Goal: Browse casually

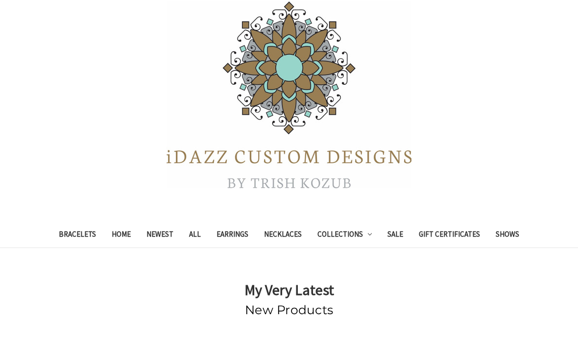
scroll to position [54, 0]
click at [512, 233] on link "Shows" at bounding box center [507, 236] width 39 height 24
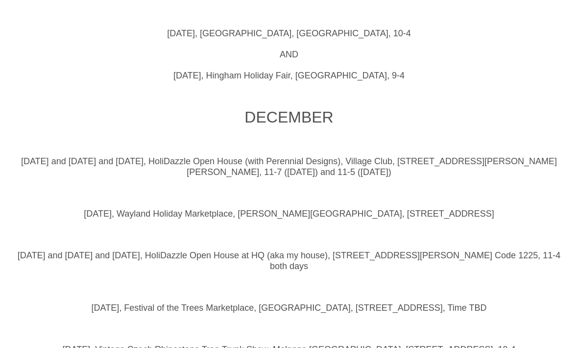
scroll to position [1026, 0]
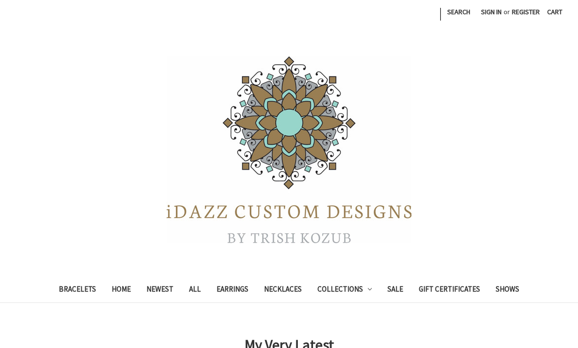
scroll to position [54, 0]
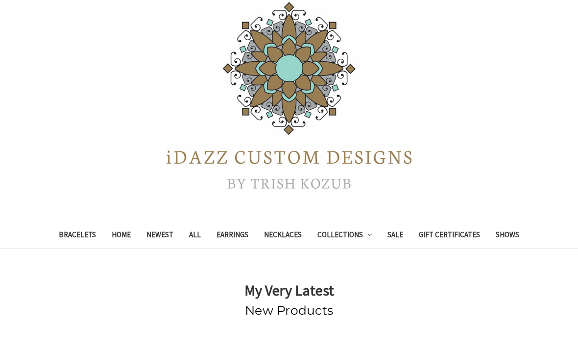
click at [355, 237] on link "Collections" at bounding box center [344, 236] width 70 height 24
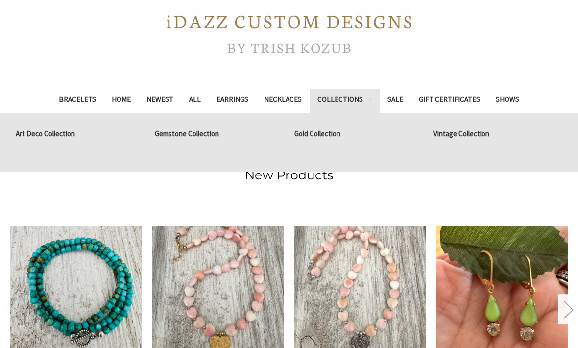
scroll to position [202, 0]
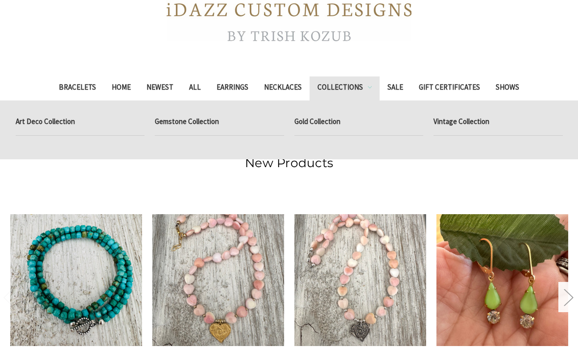
click at [193, 124] on link "Gemstone Collection" at bounding box center [219, 123] width 129 height 24
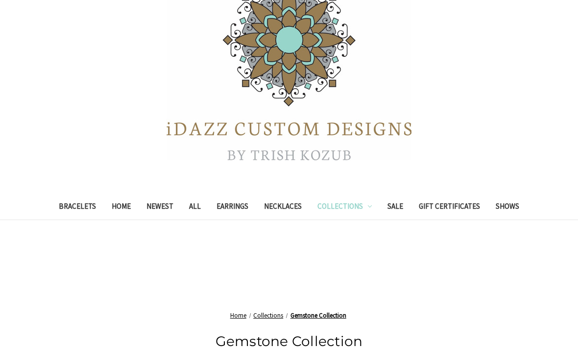
scroll to position [88, 0]
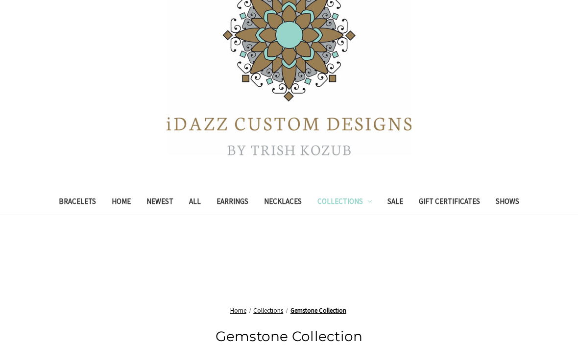
click at [286, 203] on link "Necklaces" at bounding box center [282, 202] width 53 height 24
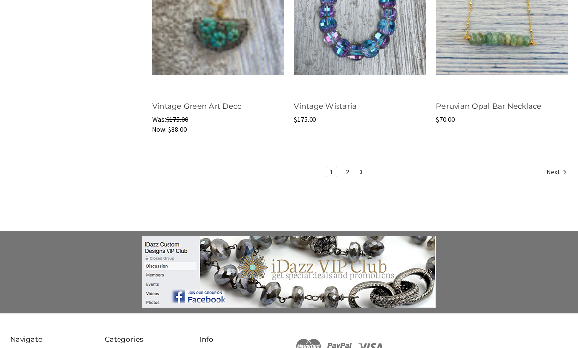
scroll to position [1366, 0]
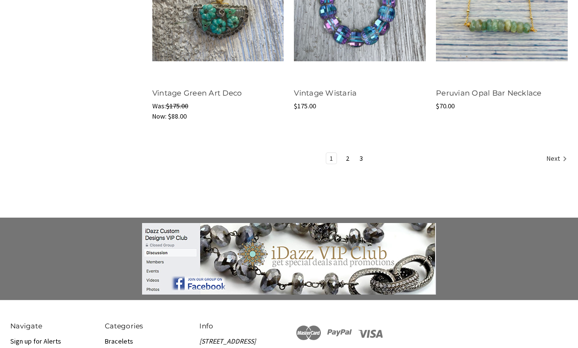
click at [543, 158] on link "Next" at bounding box center [555, 159] width 24 height 13
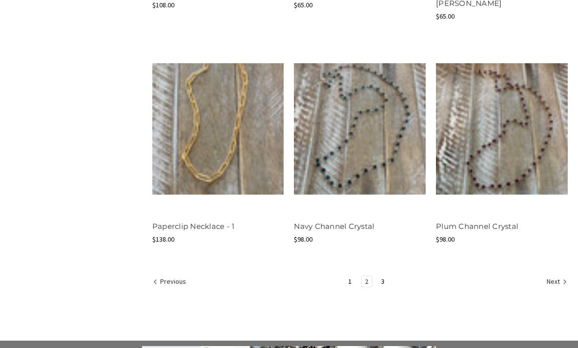
scroll to position [1257, 0]
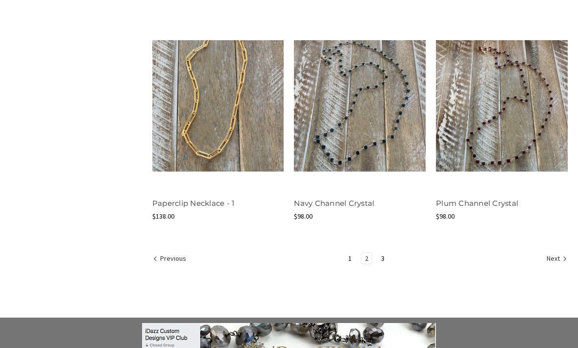
click at [386, 254] on link "3" at bounding box center [382, 258] width 10 height 11
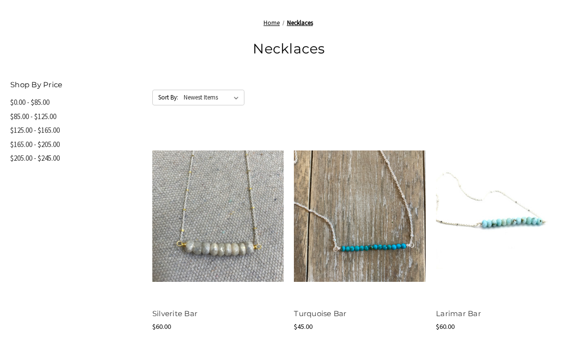
scroll to position [456, 0]
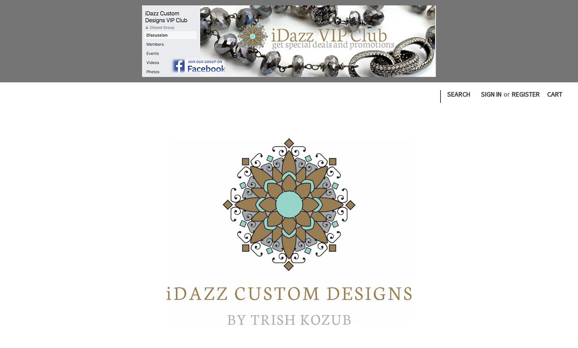
scroll to position [1289, 0]
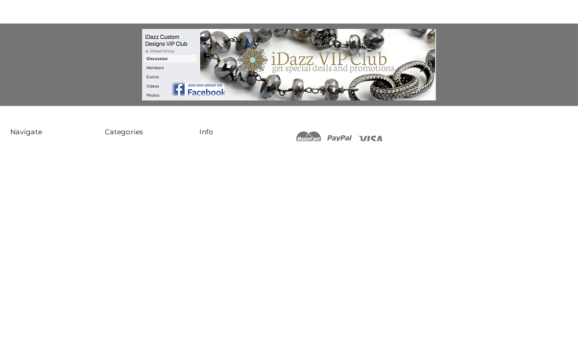
scroll to position [1343, 0]
